Goal: Transaction & Acquisition: Purchase product/service

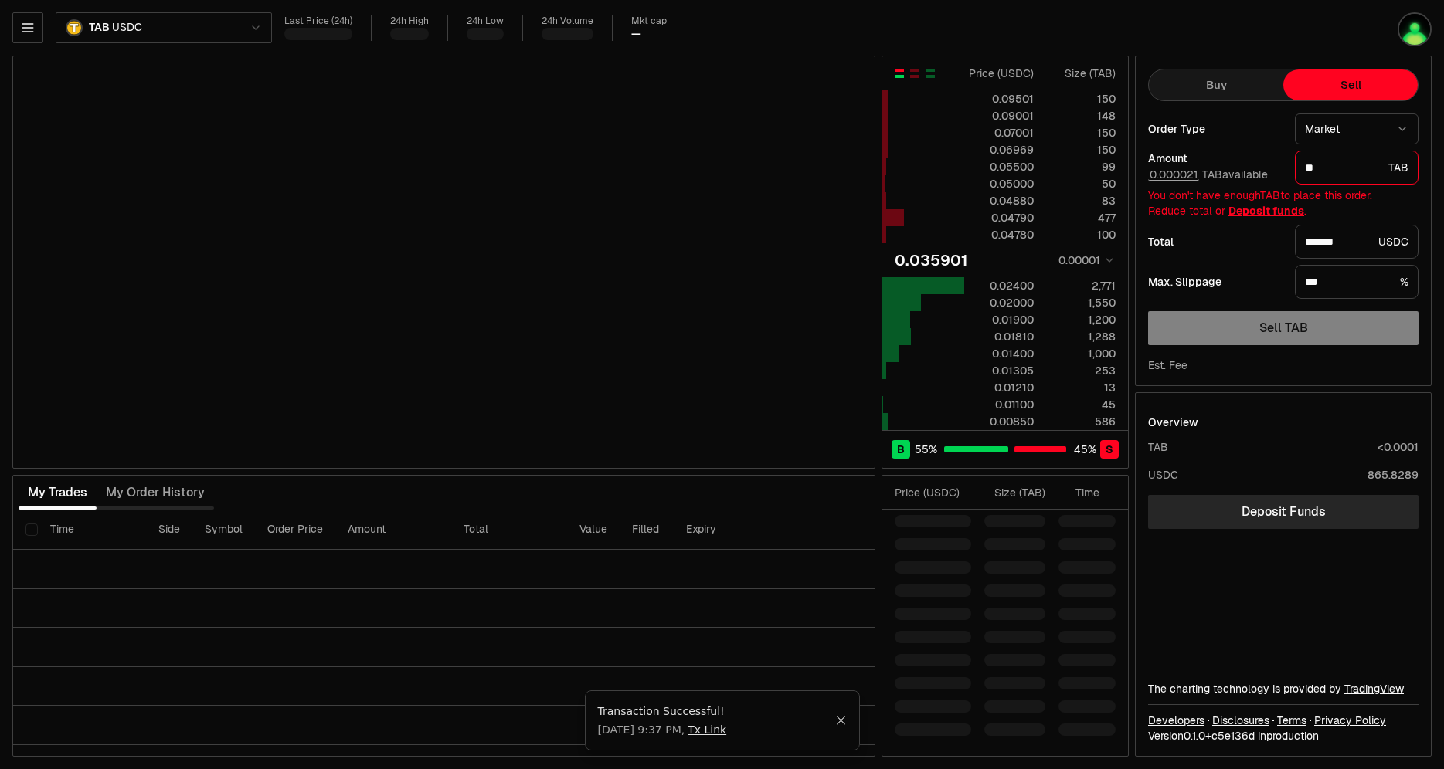
select select "******"
click at [926, 18] on div "Last Price (24h) 24h High 24h Low 24h Volume Mkt cap —" at bounding box center [783, 27] width 999 height 25
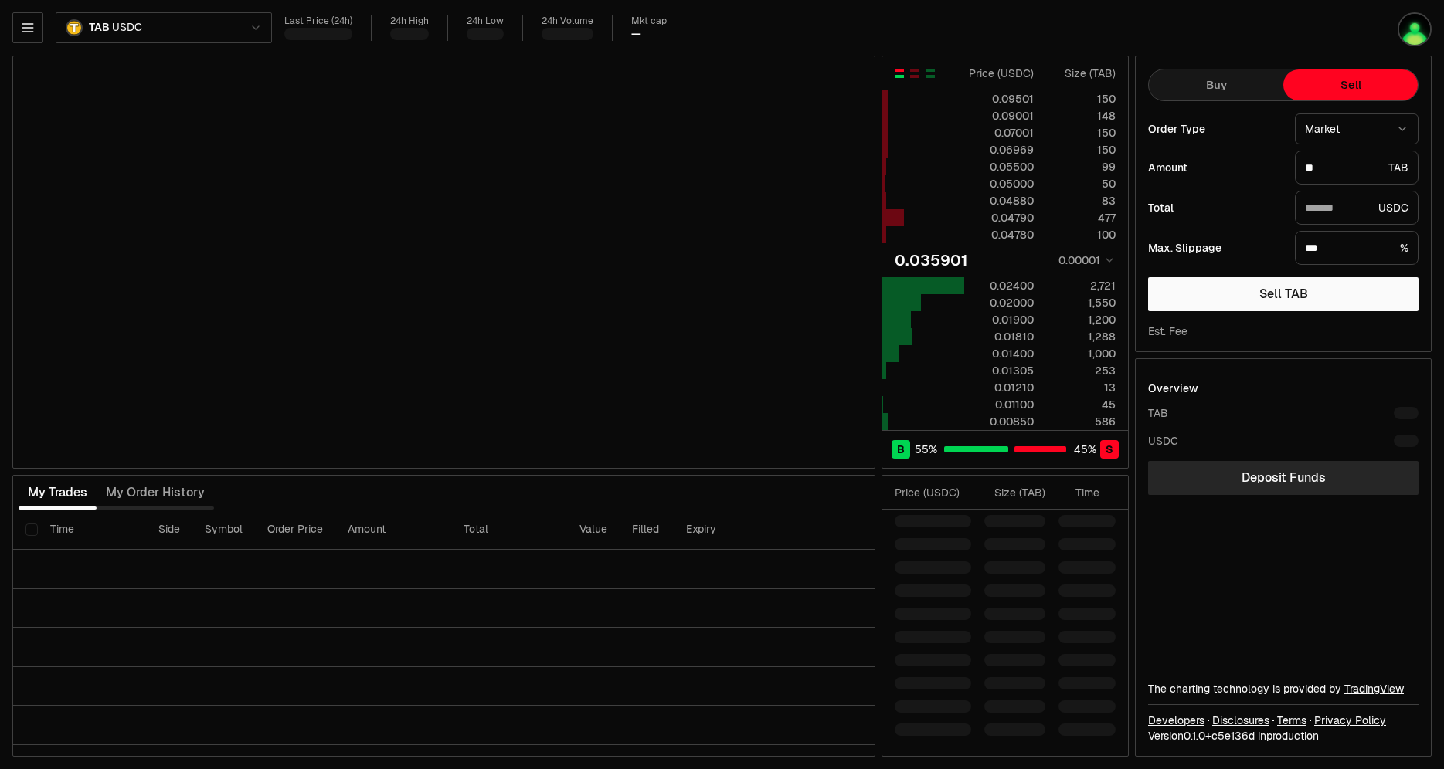
click at [1051, 23] on div "Last Price (24h) 24h High 24h Low 24h Volume Mkt cap —" at bounding box center [783, 27] width 999 height 25
click at [1088, 24] on div "Last Price (24h) 24h High 24h Low 24h Volume Mkt cap —" at bounding box center [783, 27] width 999 height 25
click at [1156, 174] on button "50.00" at bounding box center [1164, 174] width 33 height 12
click at [1027, 286] on div "0.02400" at bounding box center [999, 285] width 69 height 15
click at [1326, 171] on input "**" at bounding box center [1343, 167] width 77 height 15
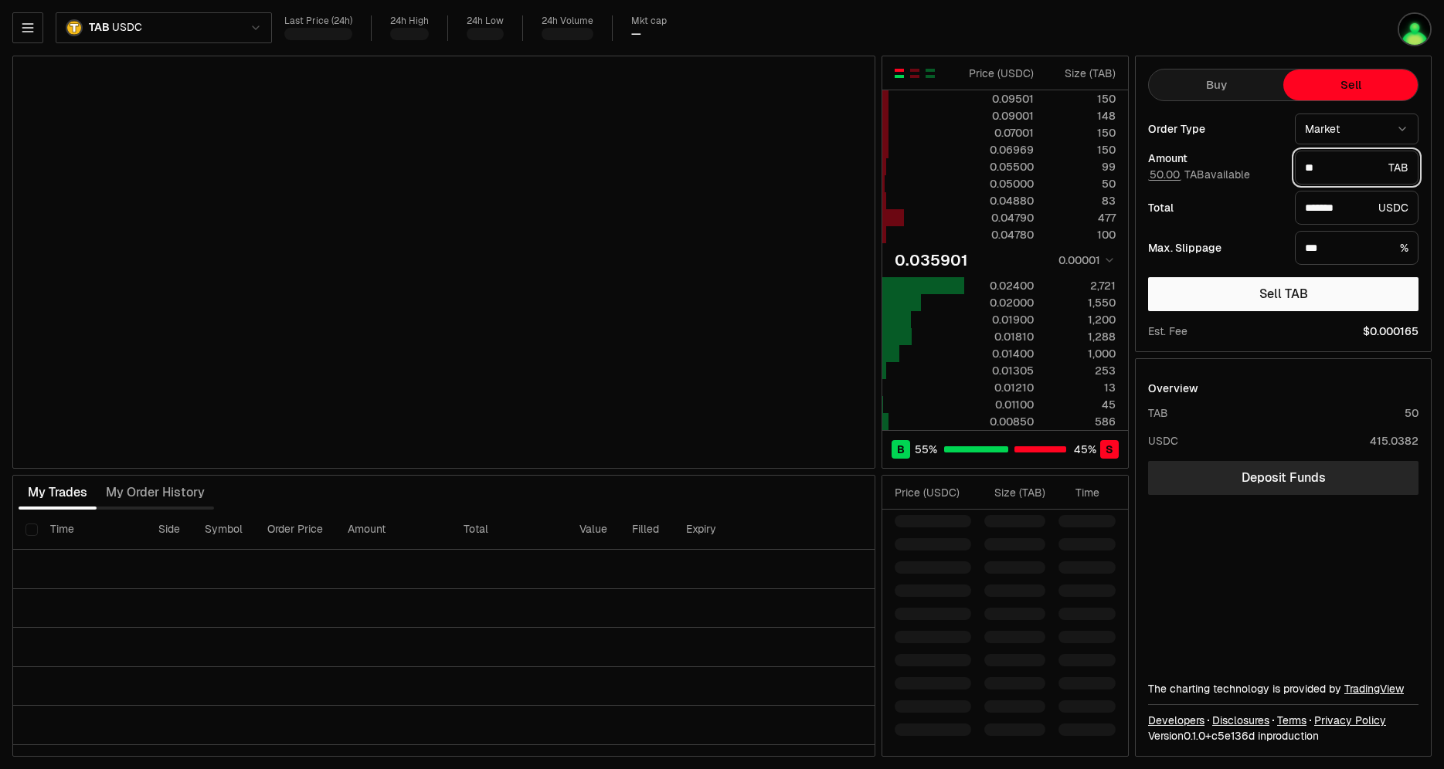
click at [1326, 171] on input "**" at bounding box center [1343, 167] width 77 height 15
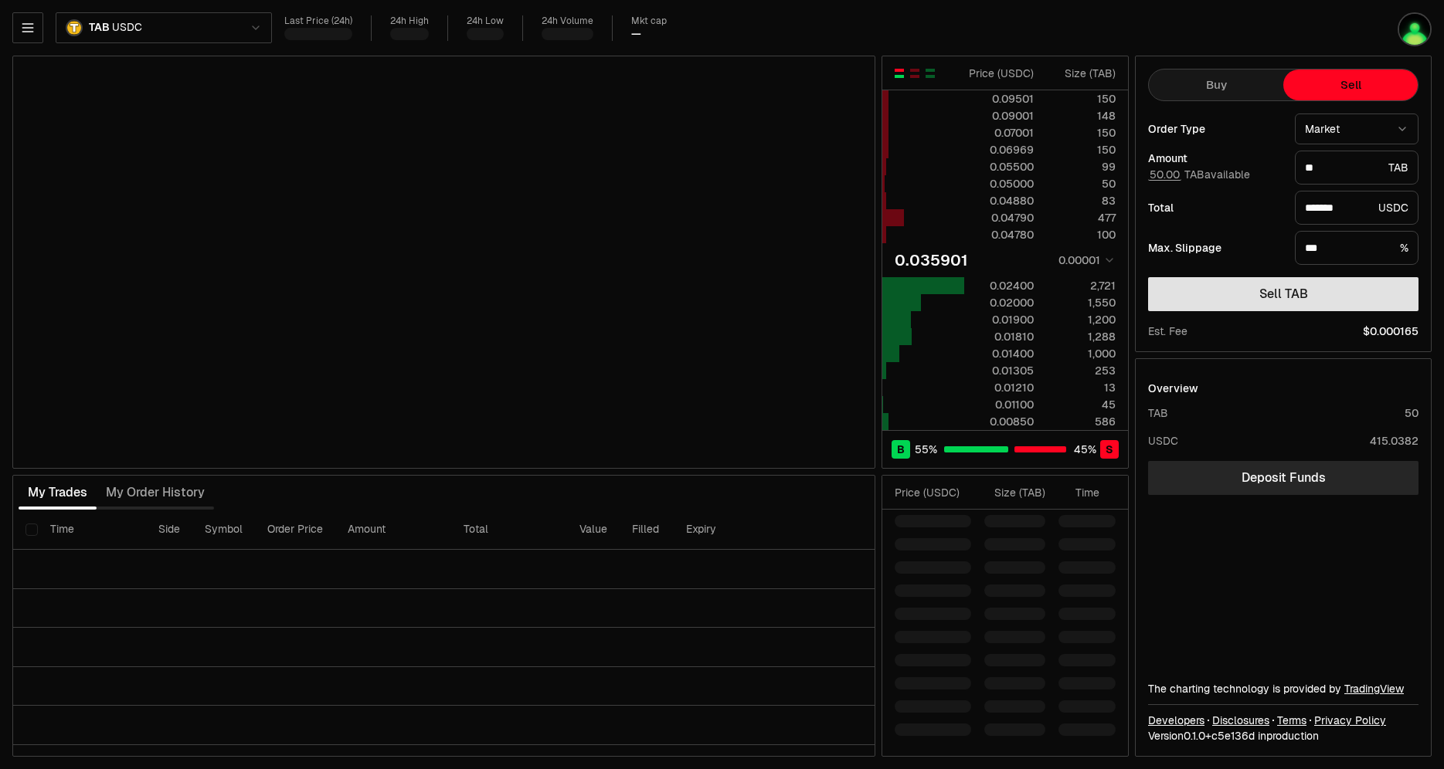
click at [1243, 304] on button "Sell TAB" at bounding box center [1283, 294] width 270 height 34
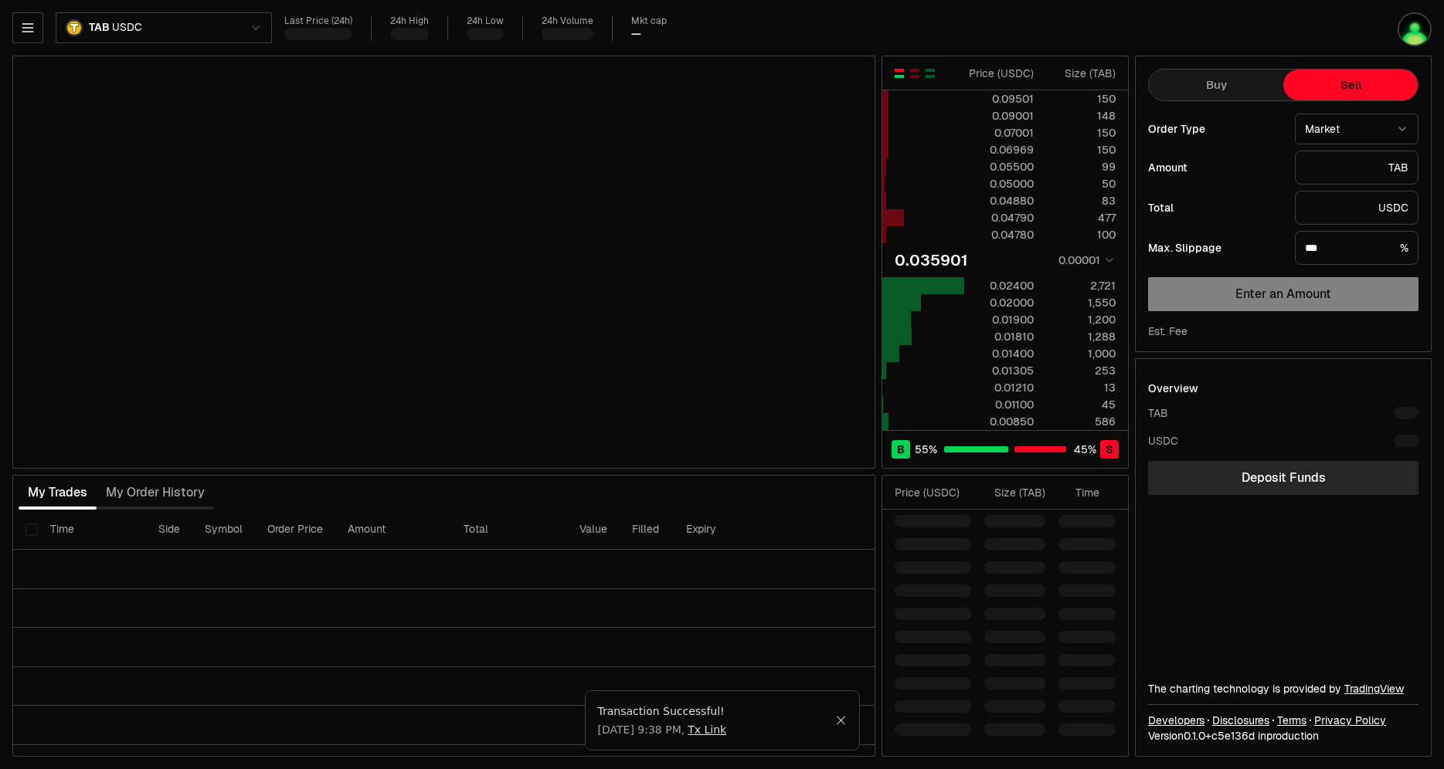
click at [881, 19] on div "Last Price (24h) 24h High 24h Low 24h Volume Mkt cap —" at bounding box center [783, 27] width 999 height 25
click at [974, 15] on div "Last Price (24h) 24h High 24h Low 24h Volume Mkt cap —" at bounding box center [783, 27] width 999 height 25
click at [1041, 12] on div "TAB USDC Last Price (24h) 24h High 24h Low 24h Volume Mkt cap — Price ( USDC ) …" at bounding box center [722, 384] width 1444 height 769
click at [966, 12] on div "TAB USDC Last Price (24h) 24h High 24h Low 24h Volume Mkt cap — Price ( USDC ) …" at bounding box center [722, 384] width 1444 height 769
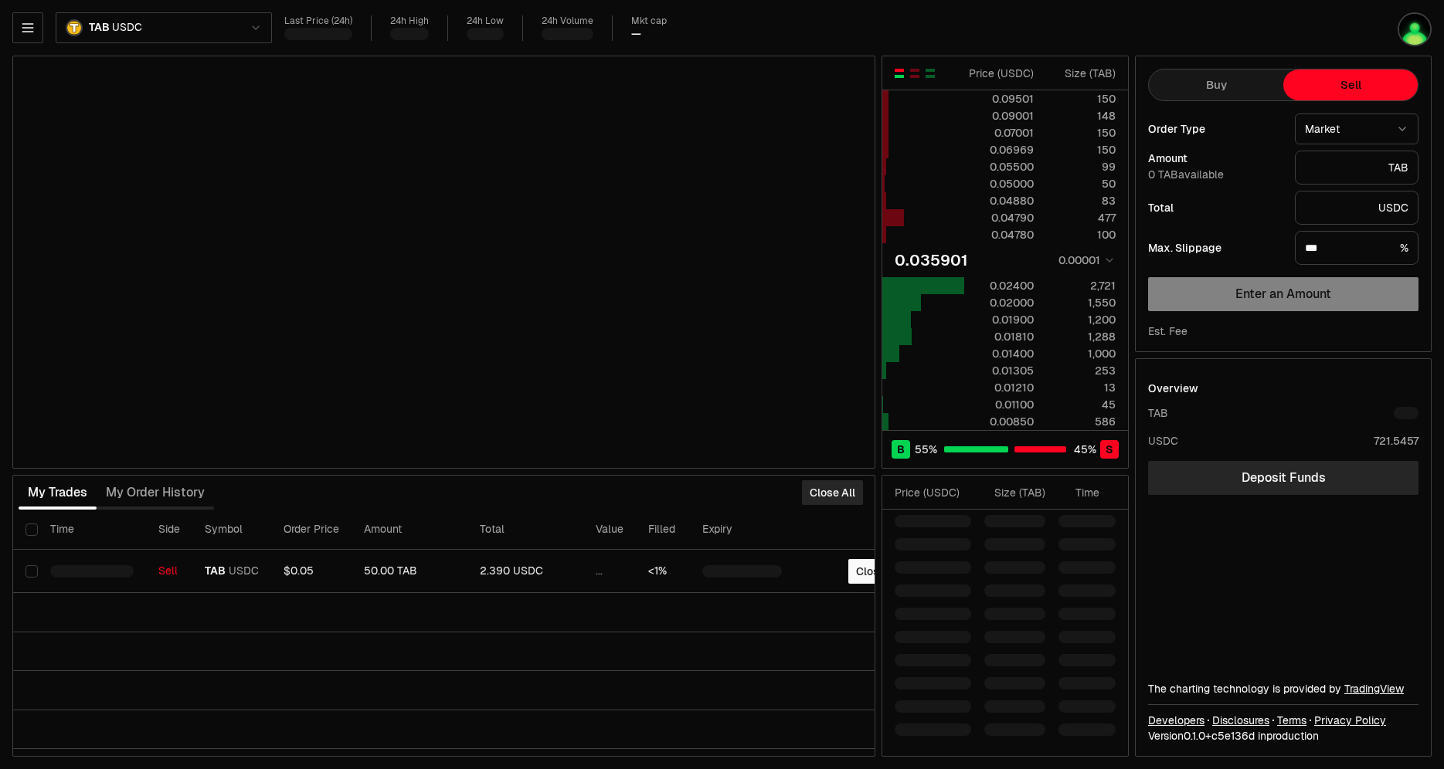
click at [1090, 16] on div "Last Price (24h) 24h High 24h Low 24h Volume Mkt cap —" at bounding box center [783, 27] width 999 height 25
click at [1087, 25] on div "Last Price (24h) 24h High 24h Low 24h Volume Mkt cap —" at bounding box center [783, 27] width 999 height 25
drag, startPoint x: 1047, startPoint y: 10, endPoint x: 1109, endPoint y: 1, distance: 63.3
click at [1047, 10] on div "TAB USDC Last Price (24h) 24h High 24h Low 24h Volume Mkt cap — Price ( USDC ) …" at bounding box center [722, 384] width 1444 height 769
click at [923, 8] on div "TAB USDC Last Price (24h) 24h High 24h Low 24h Volume Mkt cap — Price ( USDC ) …" at bounding box center [722, 384] width 1444 height 769
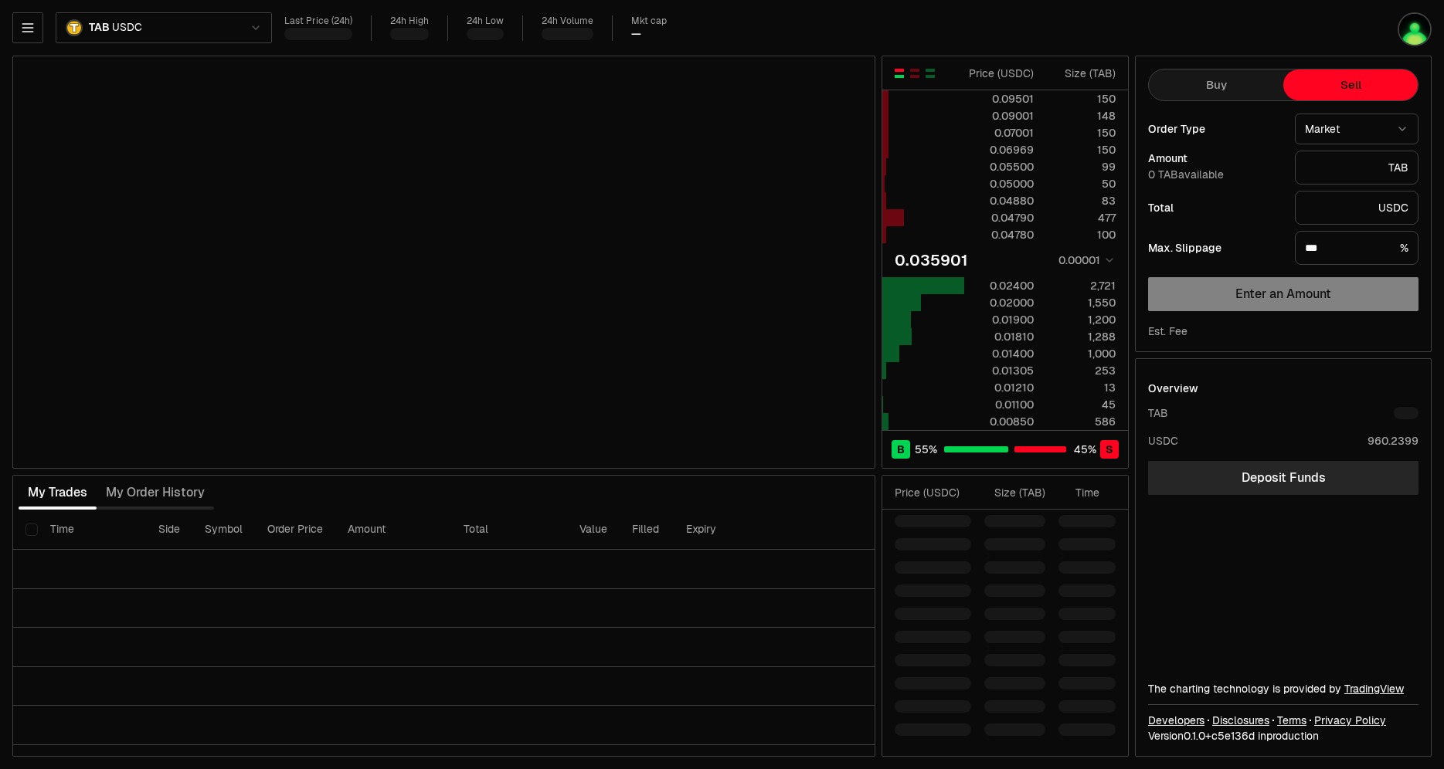
click at [1068, 23] on div "Last Price (24h) 24h High 24h Low 24h Volume Mkt cap —" at bounding box center [783, 27] width 999 height 25
click at [1077, 27] on div "Last Price (24h) 24h High 24h Low 24h Volume Mkt cap —" at bounding box center [783, 27] width 999 height 25
click at [1026, 15] on div "TAB USDC Last Price (24h) 24h High 24h Low 24h Volume Mkt cap —" at bounding box center [647, 30] width 1271 height 37
click at [909, 29] on div "Last Price (24h) 24h High 24h Low 24h Volume Mkt cap —" at bounding box center [783, 27] width 999 height 25
click at [1163, 172] on button "50.00" at bounding box center [1164, 174] width 33 height 12
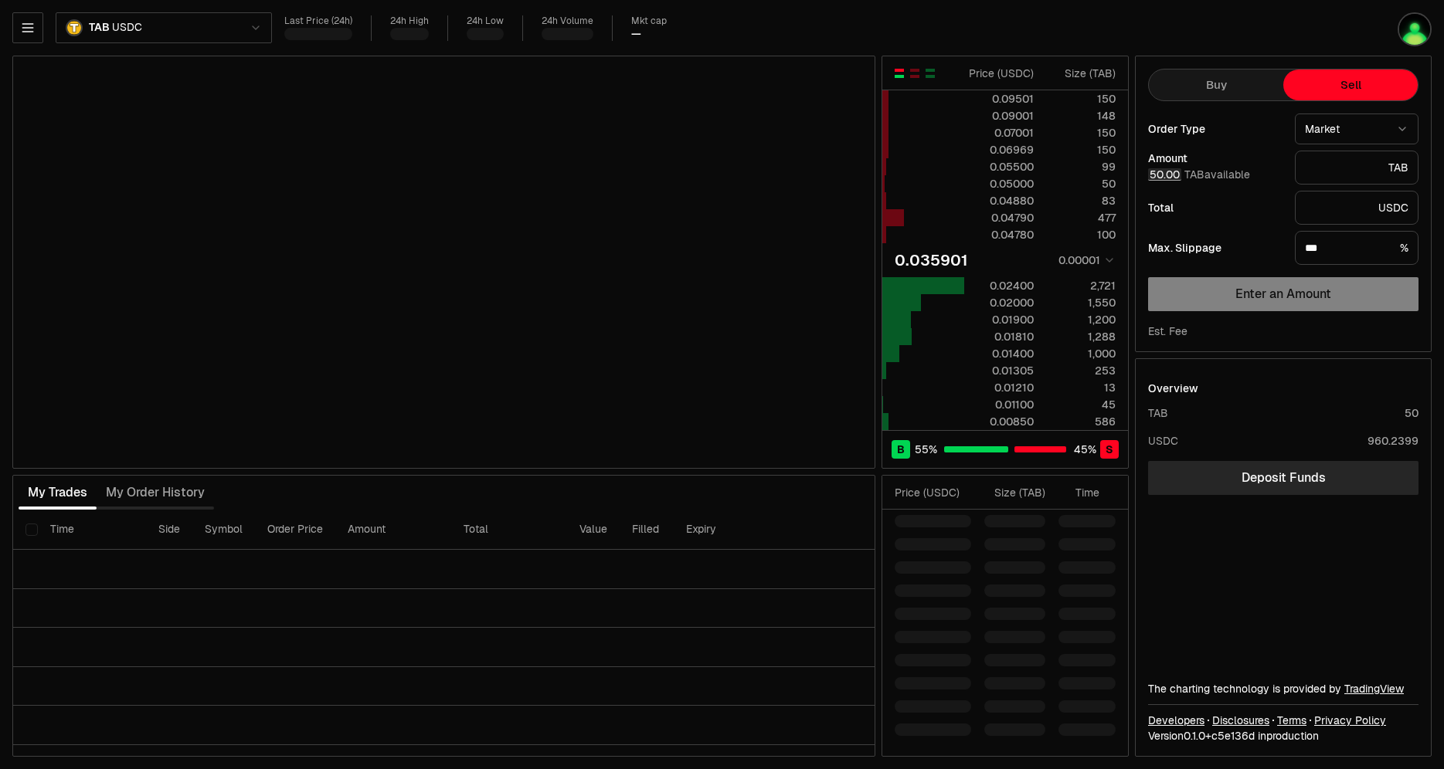
type input "*******"
type input "**"
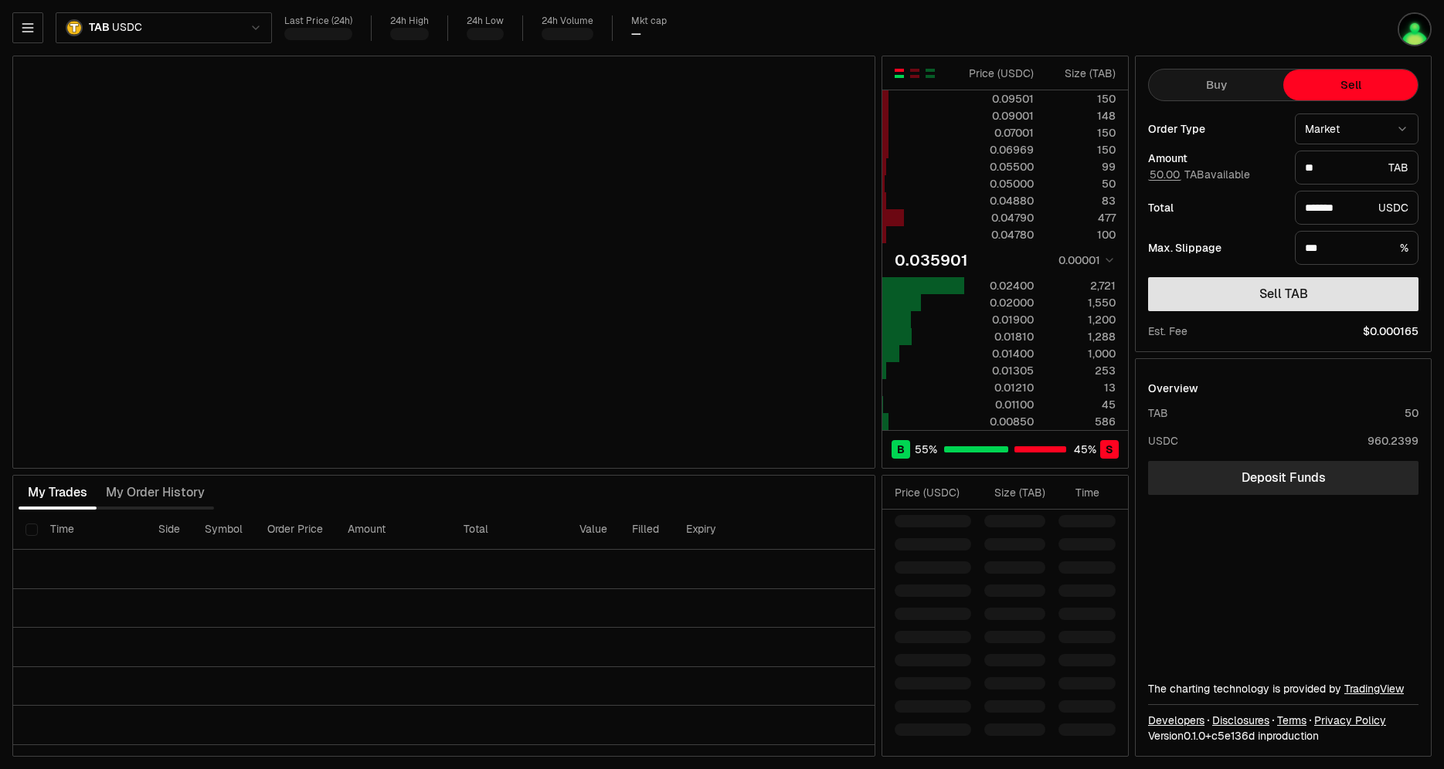
click at [1298, 295] on button "Sell TAB" at bounding box center [1283, 294] width 270 height 34
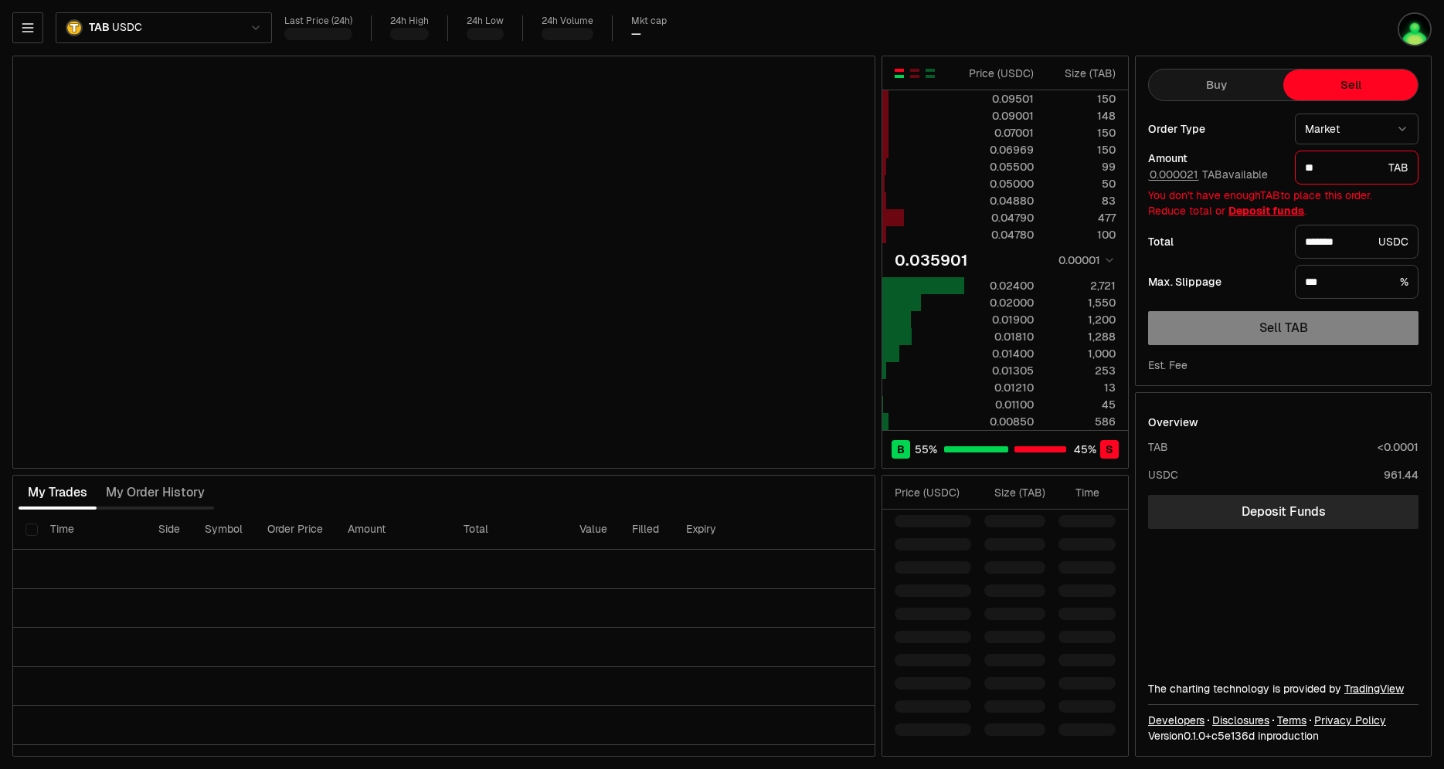
click at [1037, 18] on div "Last Price (24h) 24h High 24h Low 24h Volume Mkt cap —" at bounding box center [783, 27] width 999 height 25
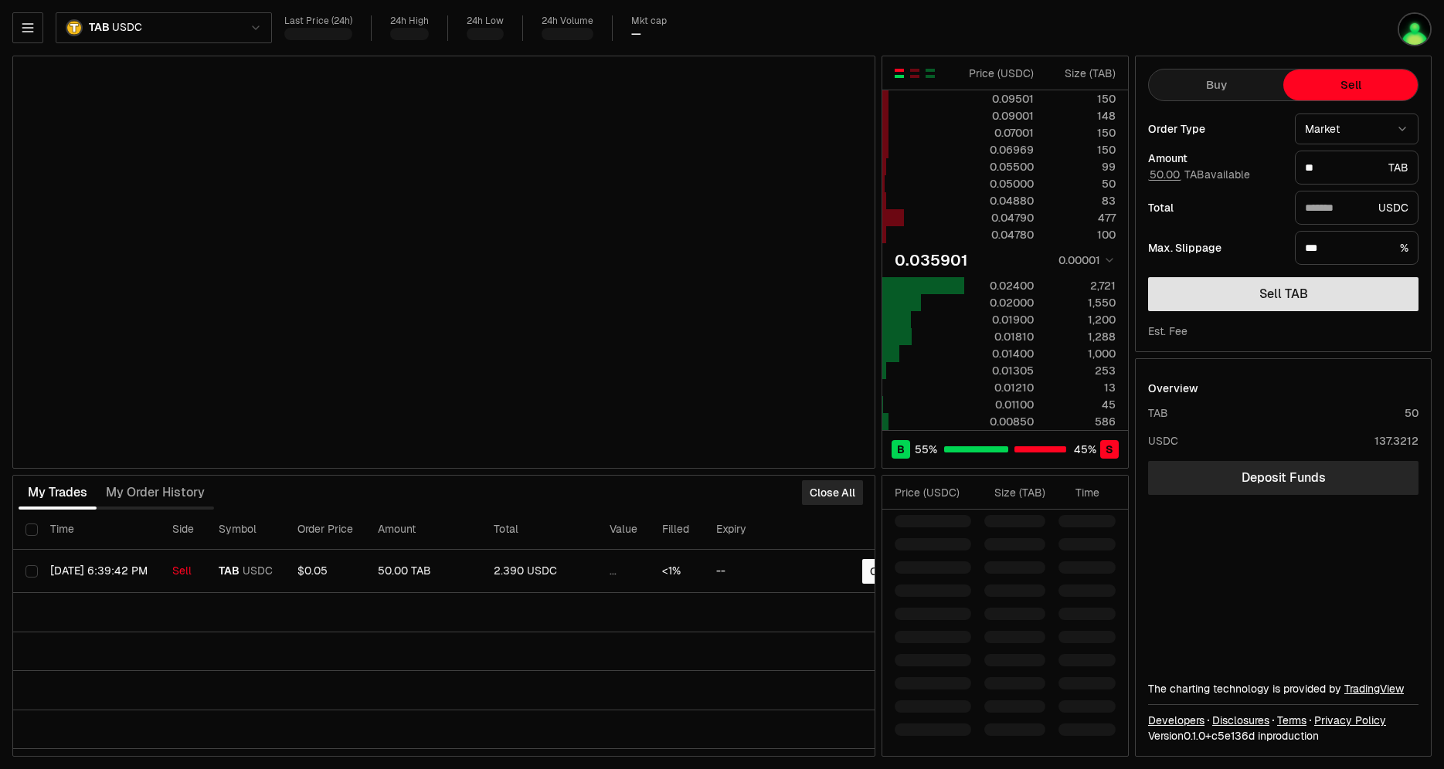
click at [1275, 295] on button "Sell TAB" at bounding box center [1283, 294] width 270 height 34
click at [1245, 263] on div "Max. Slippage *** %" at bounding box center [1283, 248] width 270 height 34
click at [1264, 293] on button "Sell TAB" at bounding box center [1283, 294] width 270 height 34
click at [1277, 294] on button "Sell TAB" at bounding box center [1283, 294] width 270 height 34
click at [1274, 291] on button "Sell TAB" at bounding box center [1283, 294] width 270 height 34
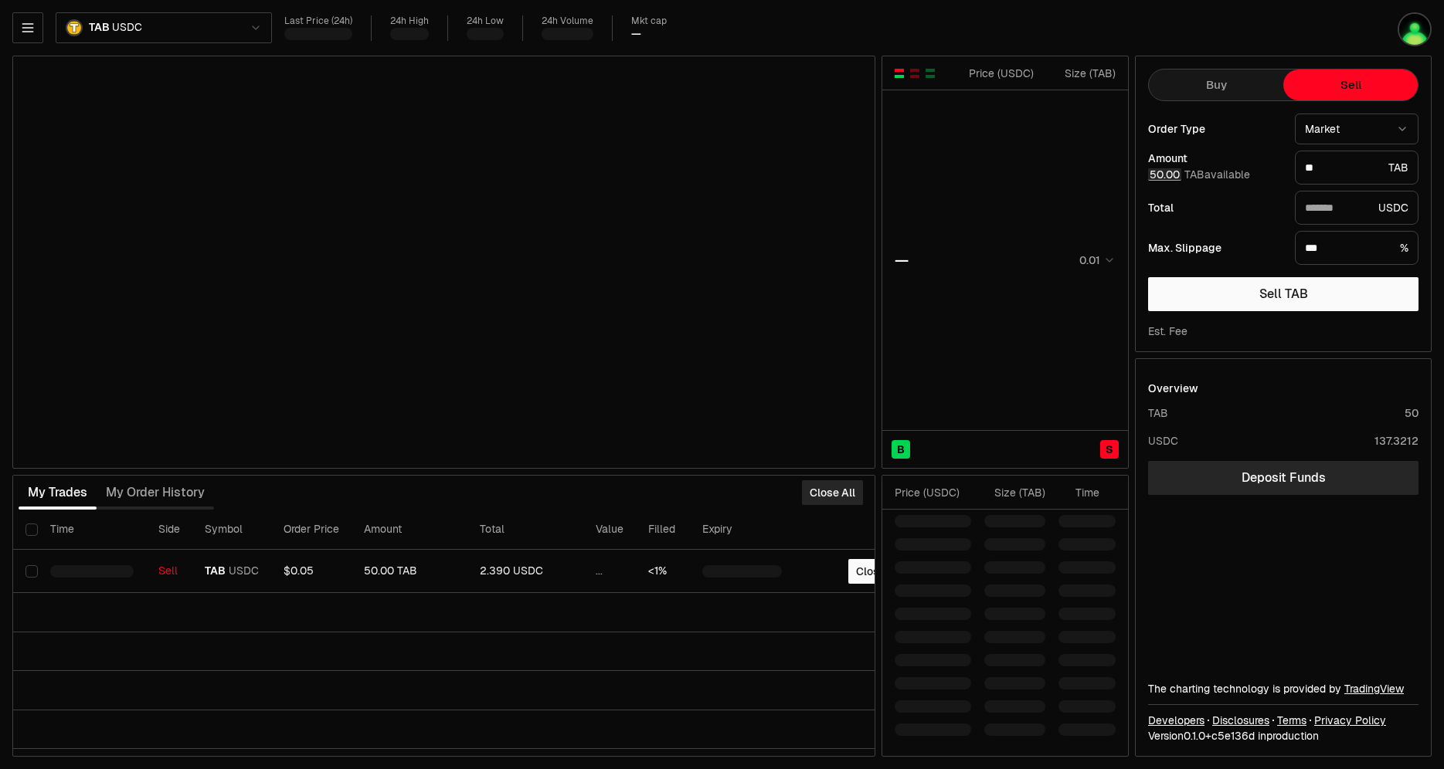
click at [1163, 173] on button "50.00" at bounding box center [1164, 174] width 33 height 12
click at [1162, 174] on button "50.00" at bounding box center [1164, 174] width 33 height 12
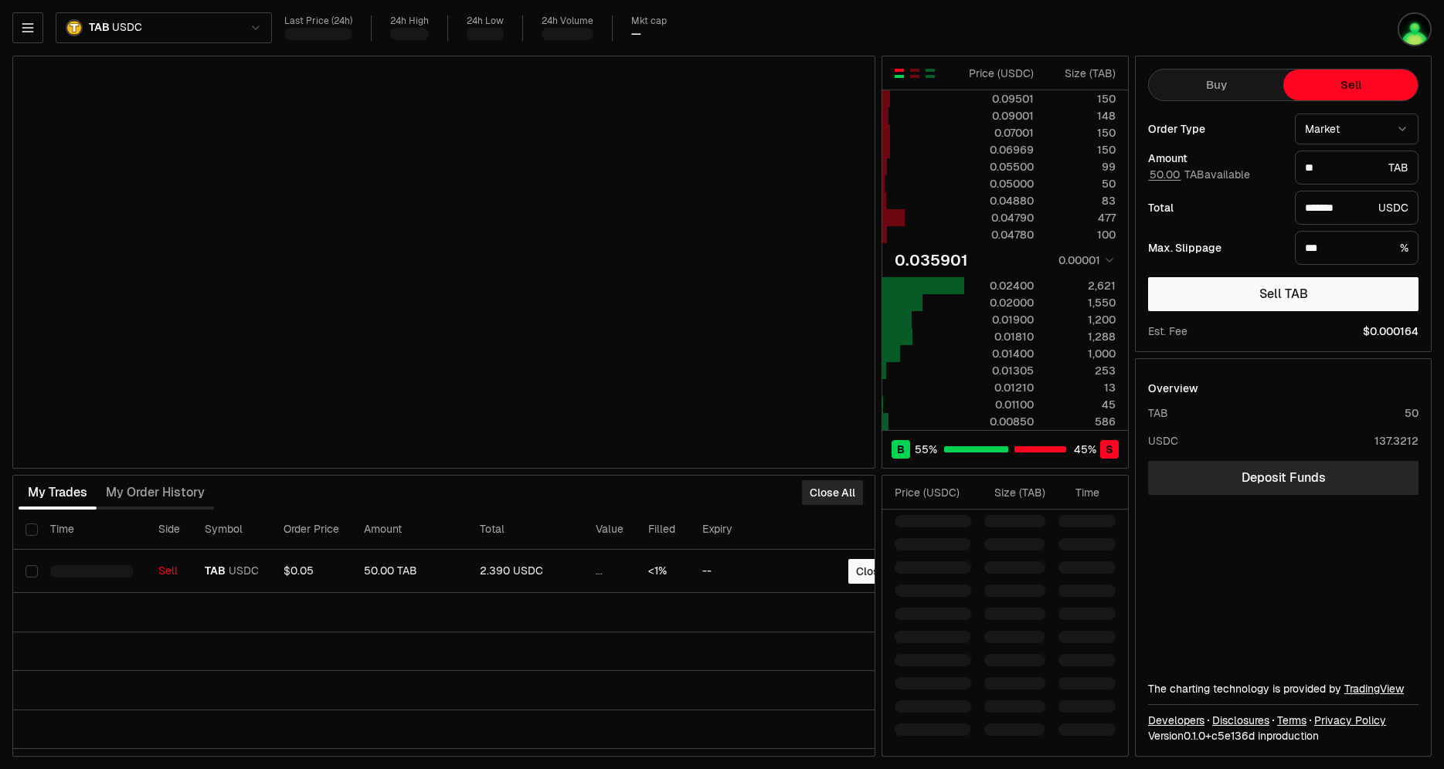
click at [939, 3] on div "TAB USDC Last Price (24h) 24h High 24h Low 24h Volume Mkt cap — Price ( USDC ) …" at bounding box center [722, 384] width 1444 height 769
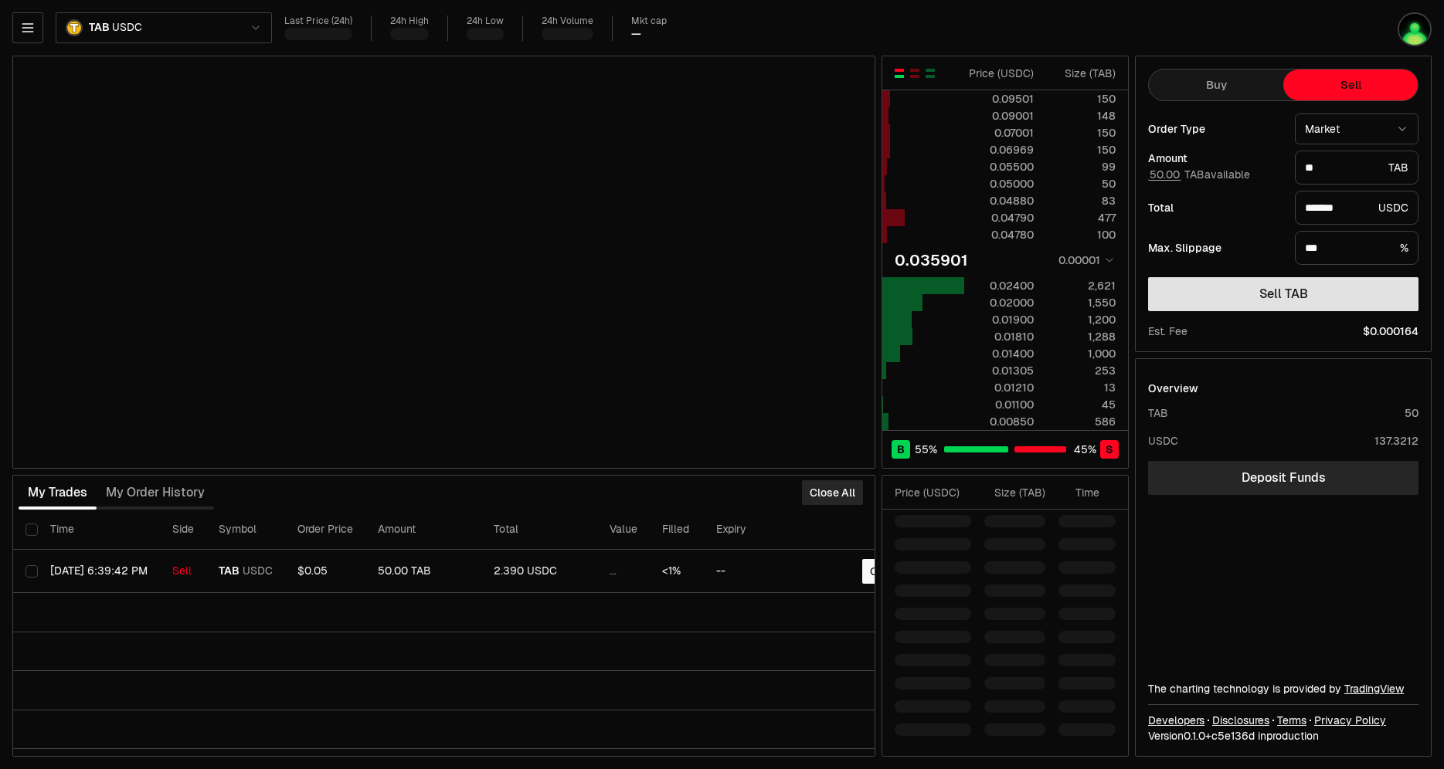
click at [1289, 293] on button "Sell TAB" at bounding box center [1283, 294] width 270 height 34
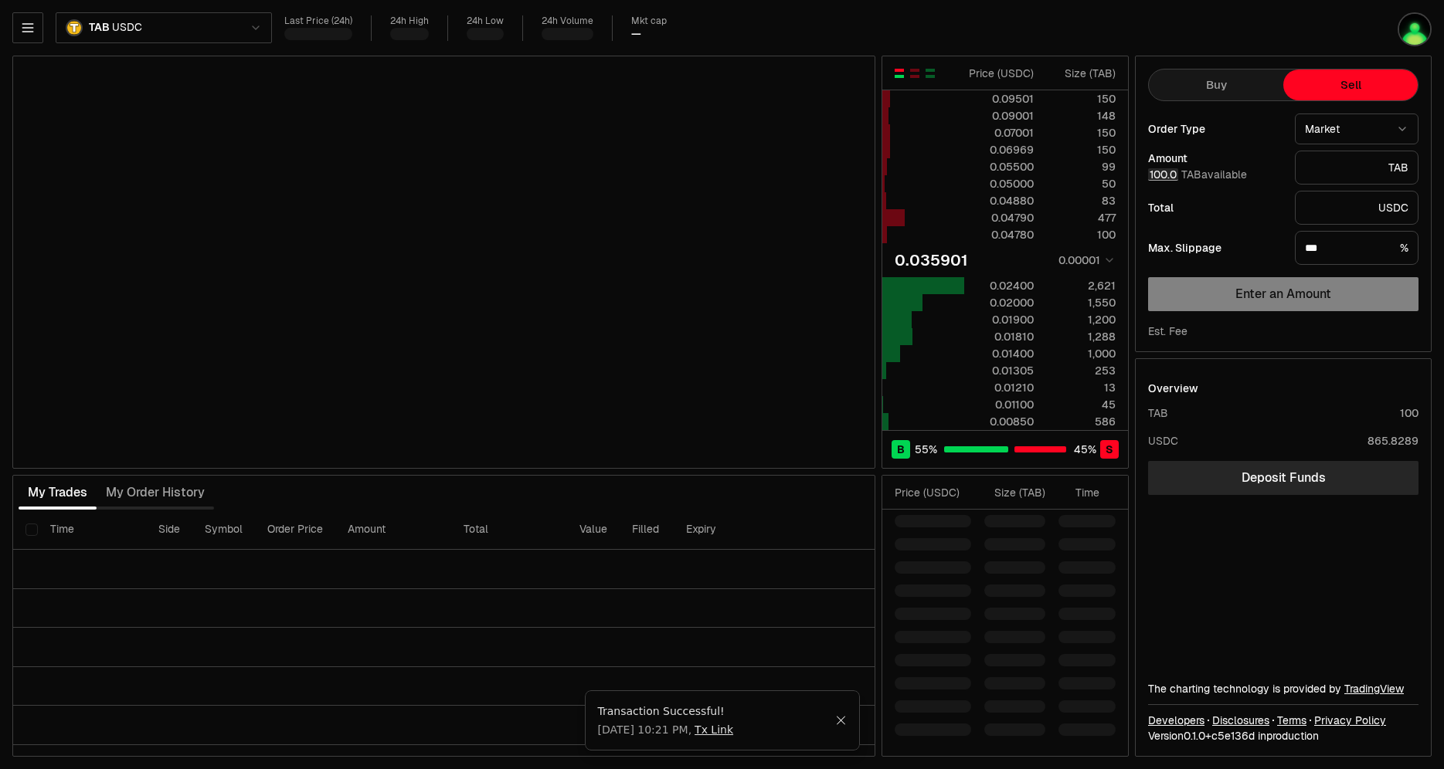
click at [1170, 178] on button "100.0" at bounding box center [1163, 174] width 30 height 12
type input "*"
type input "**********"
type input "*******"
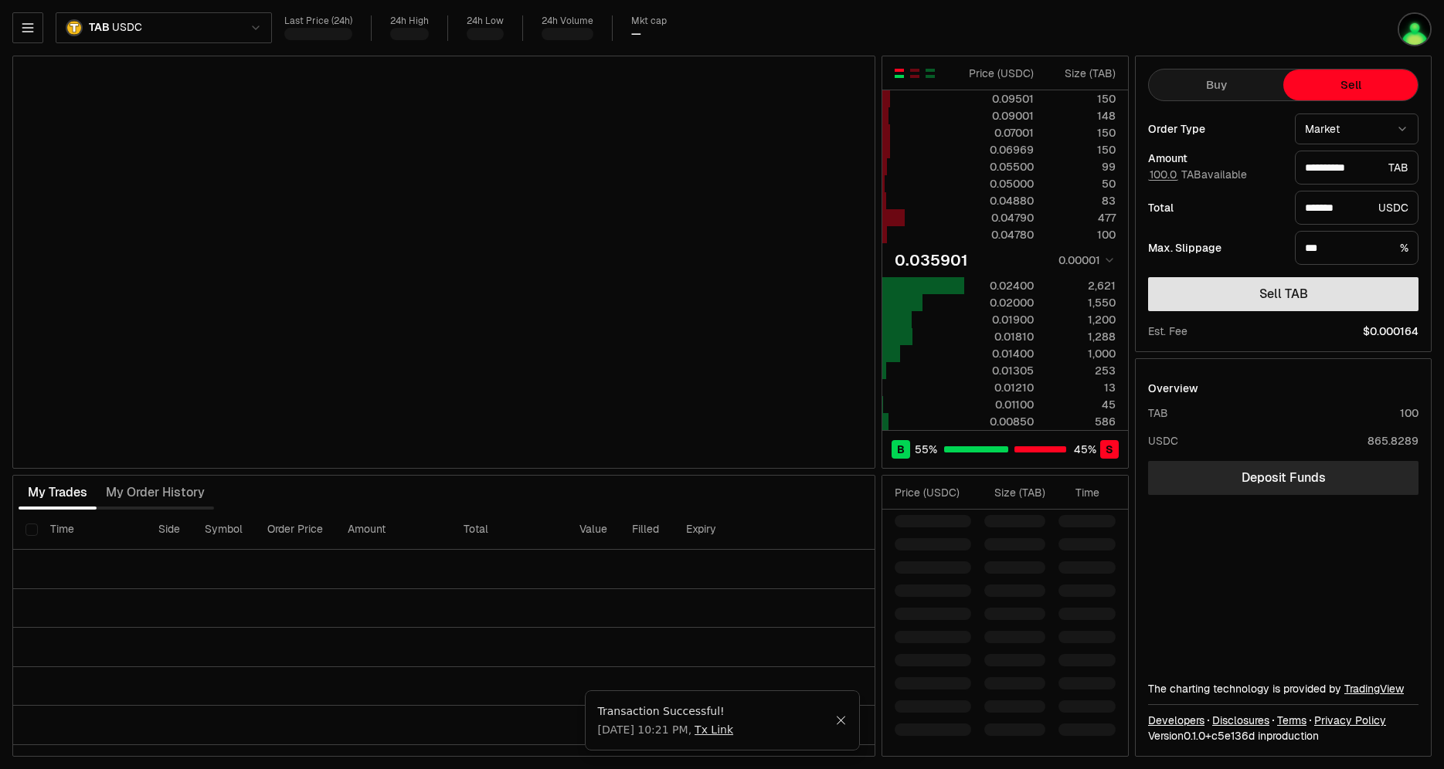
click at [1258, 298] on button "Sell TAB" at bounding box center [1283, 294] width 270 height 34
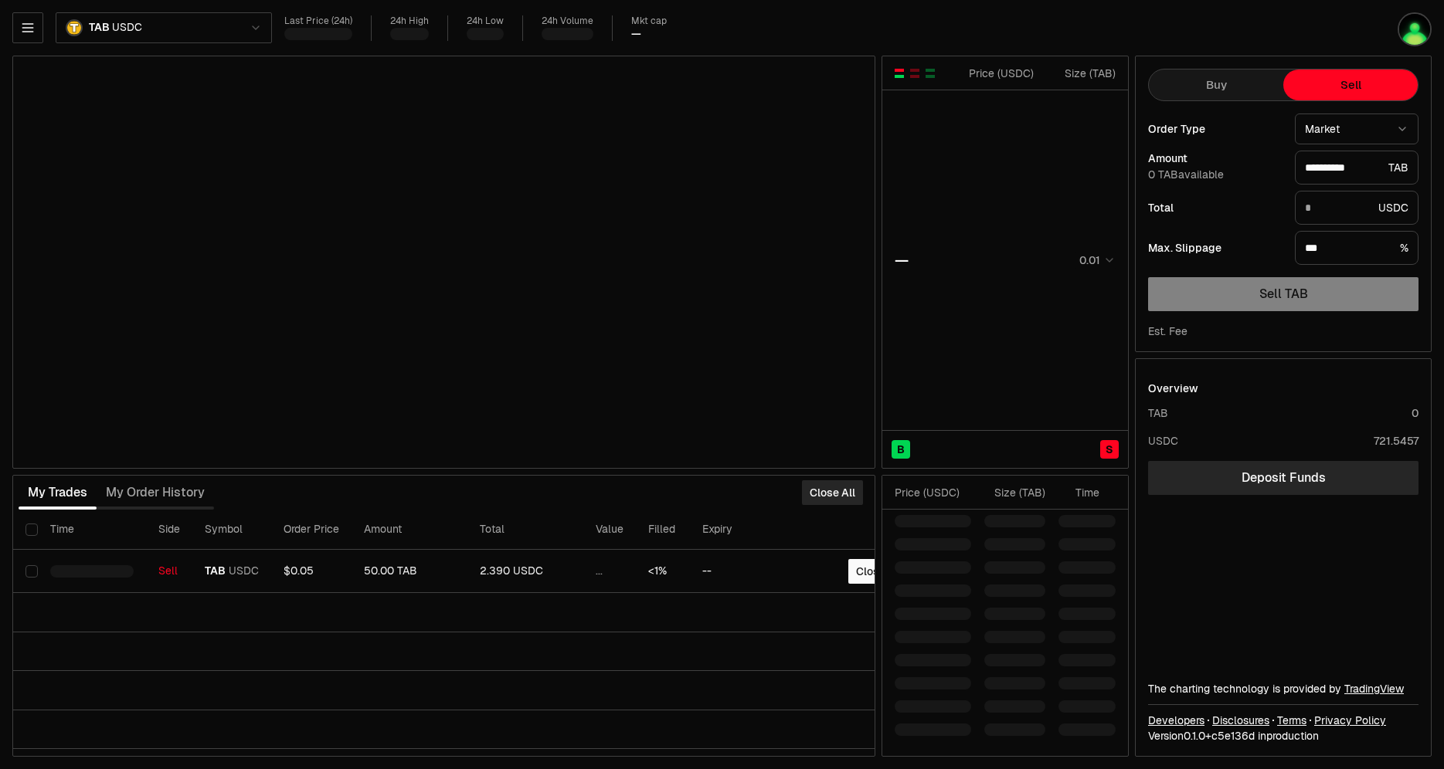
type input "*******"
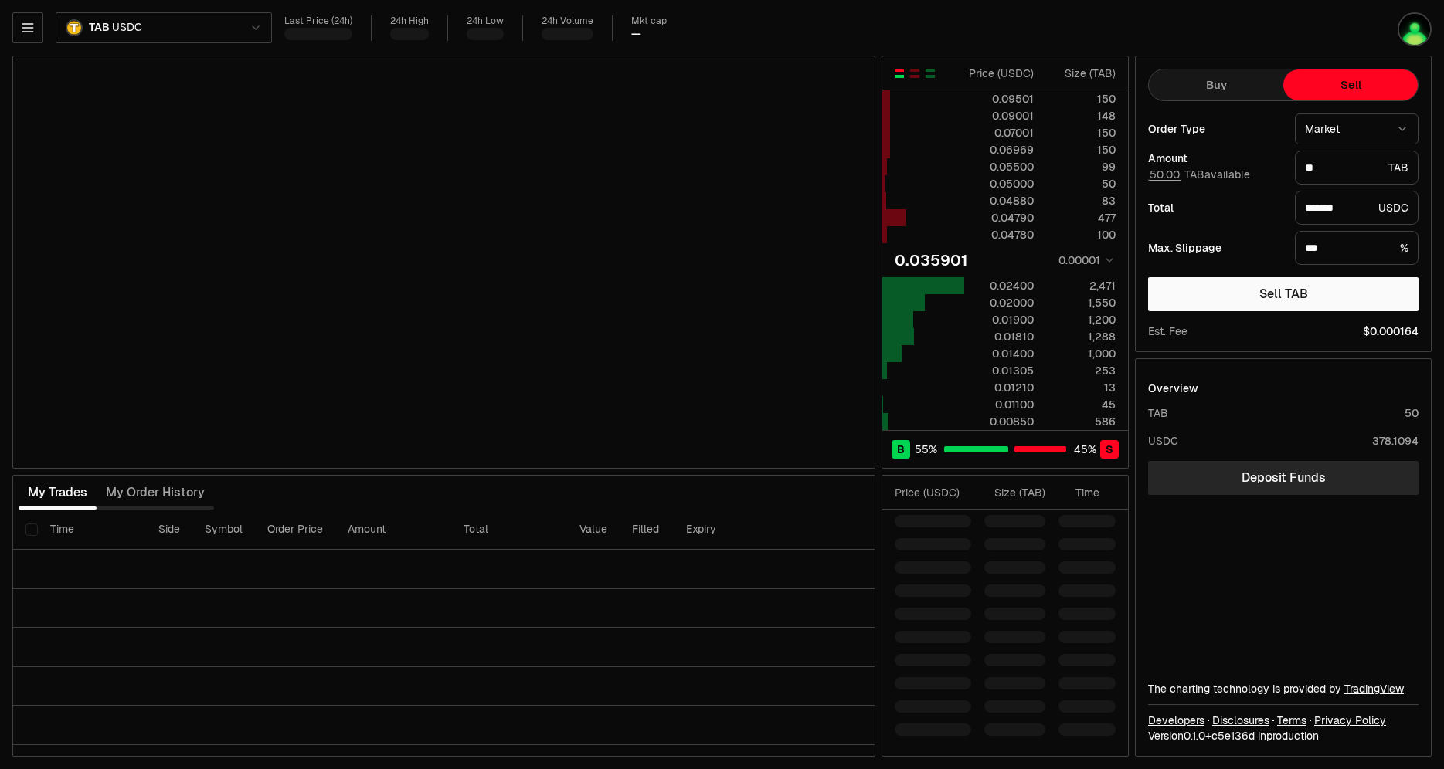
click at [970, 29] on div "Last Price (24h) 24h High 24h Low 24h Volume Mkt cap —" at bounding box center [783, 27] width 999 height 25
click at [1162, 172] on button "50.00" at bounding box center [1164, 174] width 33 height 12
click at [1171, 174] on button "50.00" at bounding box center [1164, 174] width 33 height 12
click at [1217, 289] on button "Sell TAB" at bounding box center [1283, 294] width 270 height 34
click at [1288, 297] on button "Sell TAB" at bounding box center [1283, 294] width 270 height 34
